Goal: Information Seeking & Learning: Check status

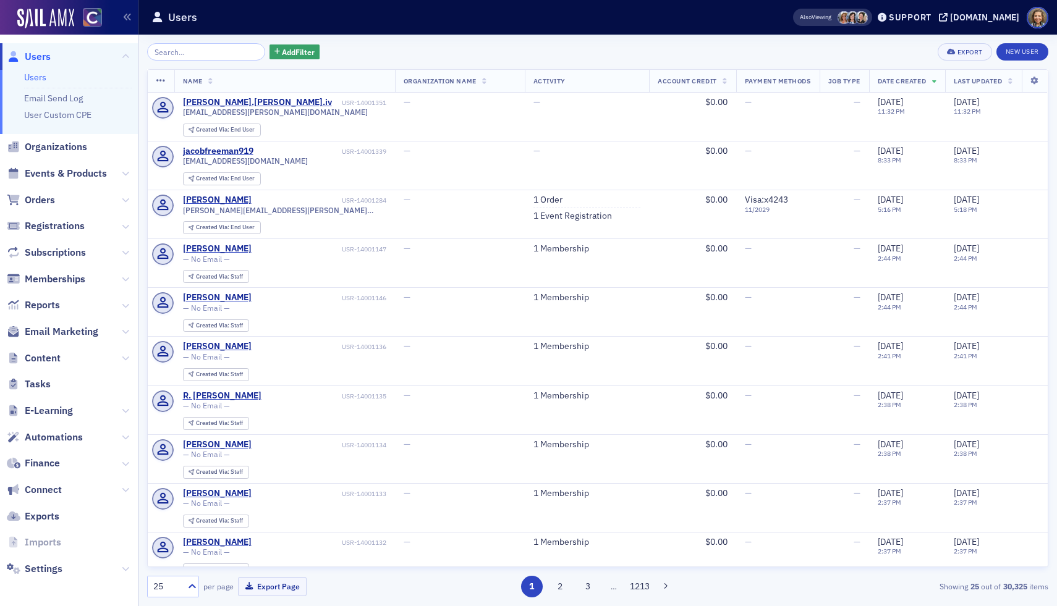
click at [96, 185] on span "Events & Products" at bounding box center [69, 174] width 138 height 27
click at [90, 179] on span "Events & Products" at bounding box center [66, 174] width 82 height 14
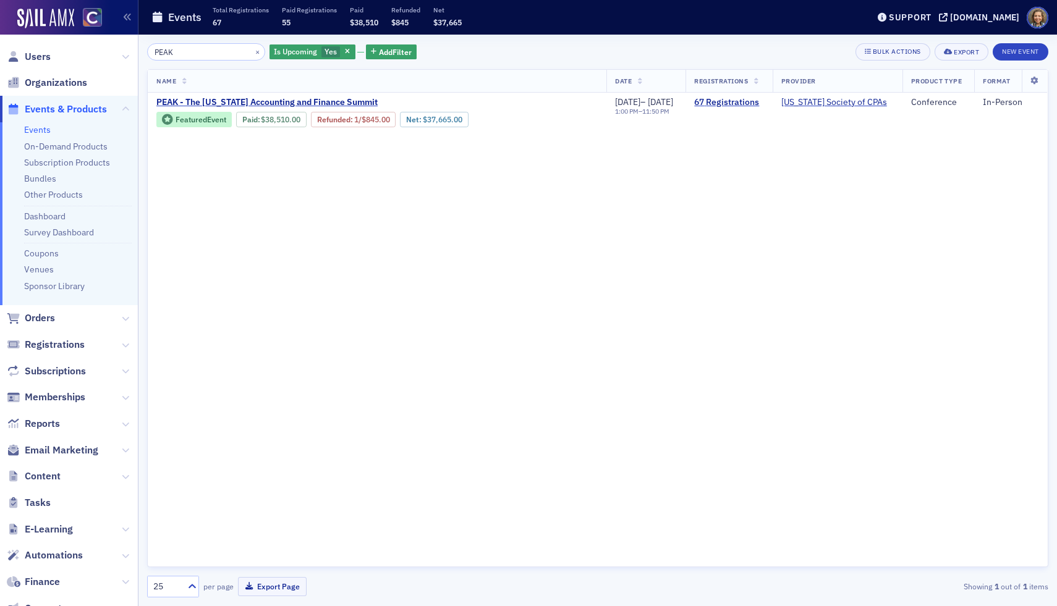
click at [667, 261] on div "Name Date Registrations Provider Product Type Format PEAK - The [US_STATE] Acco…" at bounding box center [597, 318] width 901 height 498
drag, startPoint x: 189, startPoint y: 49, endPoint x: 107, endPoint y: 2, distance: 93.9
click at [103, 38] on div "Users Organizations Events & Products Events On-Demand Products Subscription Pr…" at bounding box center [528, 303] width 1057 height 606
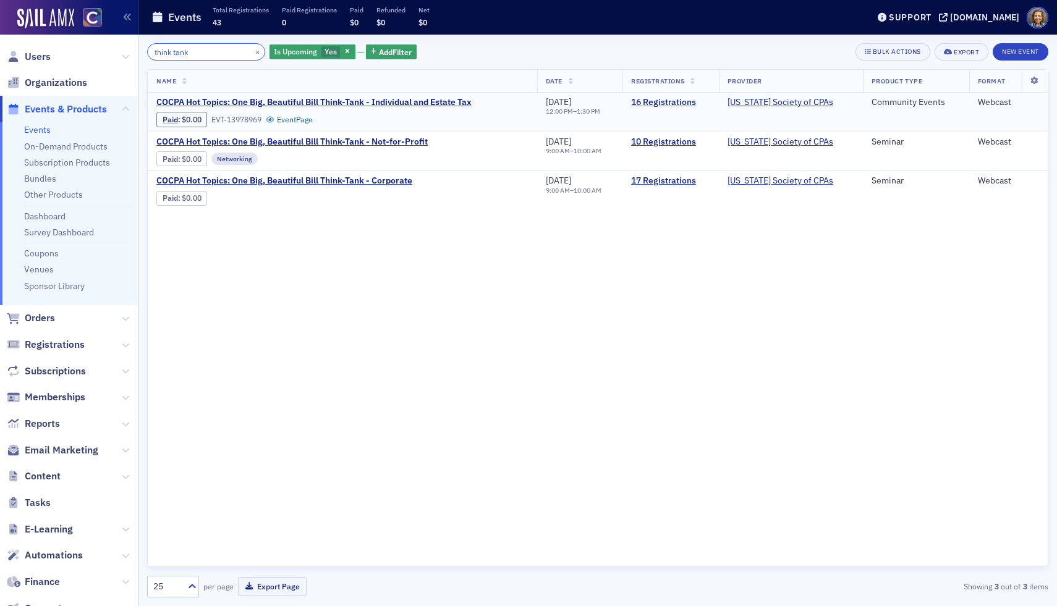
type input "think tank"
click at [665, 103] on link "16 Registrations" at bounding box center [670, 102] width 79 height 11
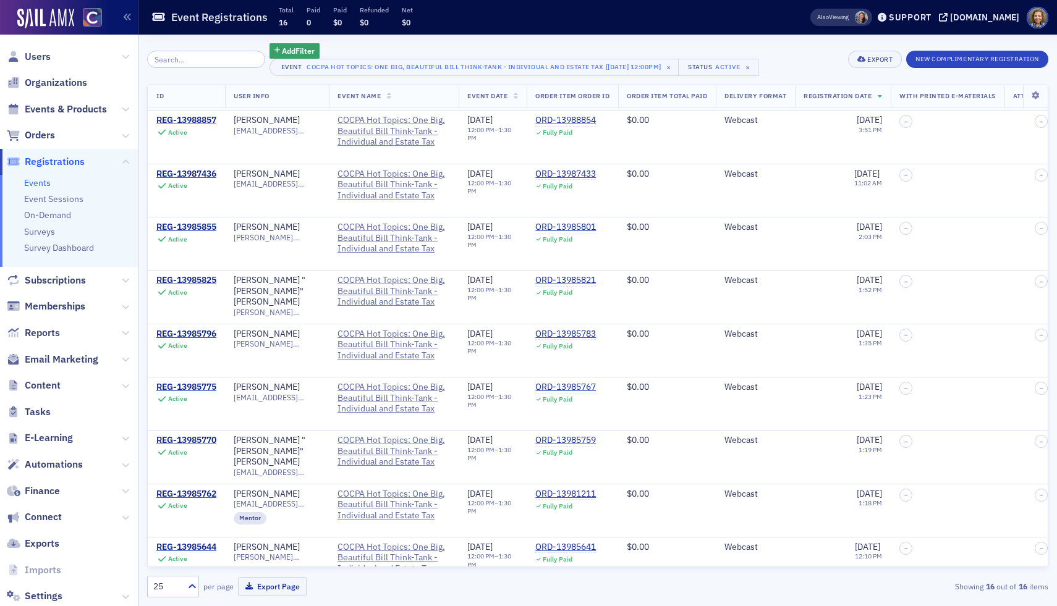
scroll to position [394, 0]
